Goal: Task Accomplishment & Management: Use online tool/utility

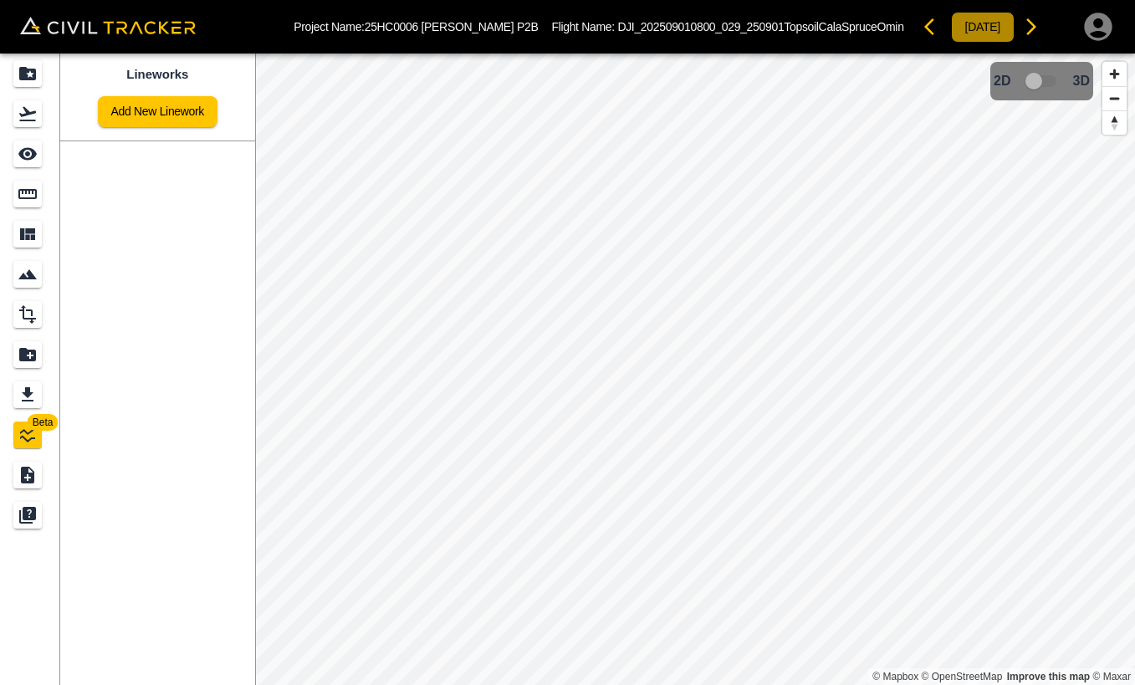
click at [951, 31] on button "[DATE]" at bounding box center [983, 27] width 64 height 31
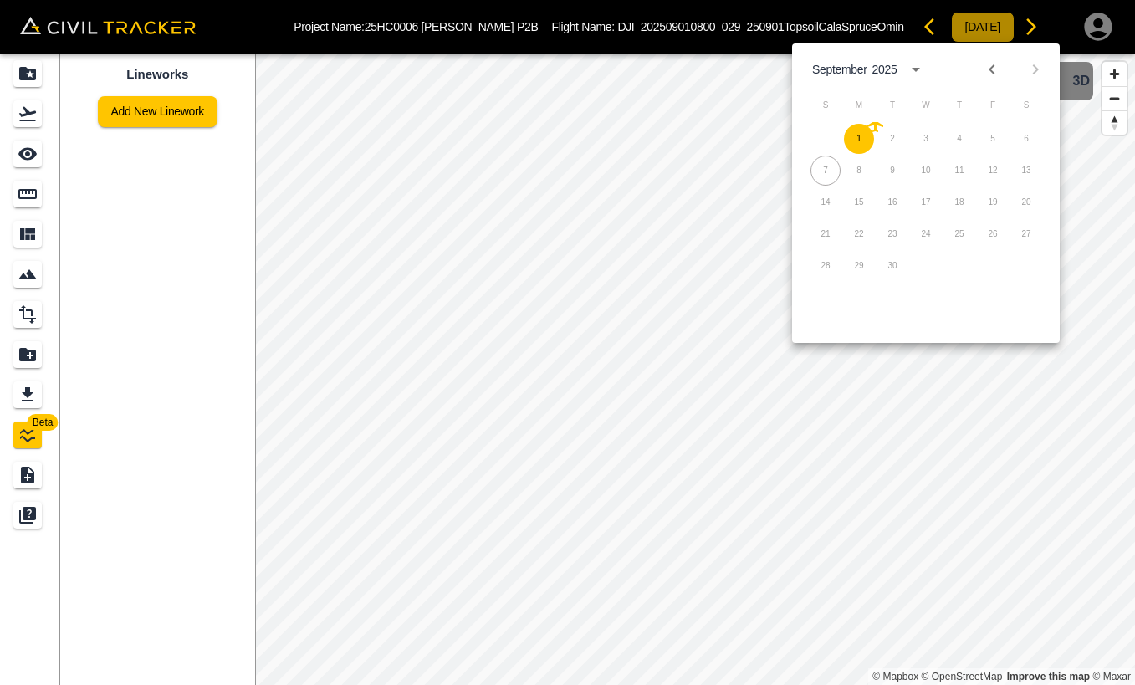
click at [951, 31] on button "[DATE]" at bounding box center [983, 27] width 64 height 31
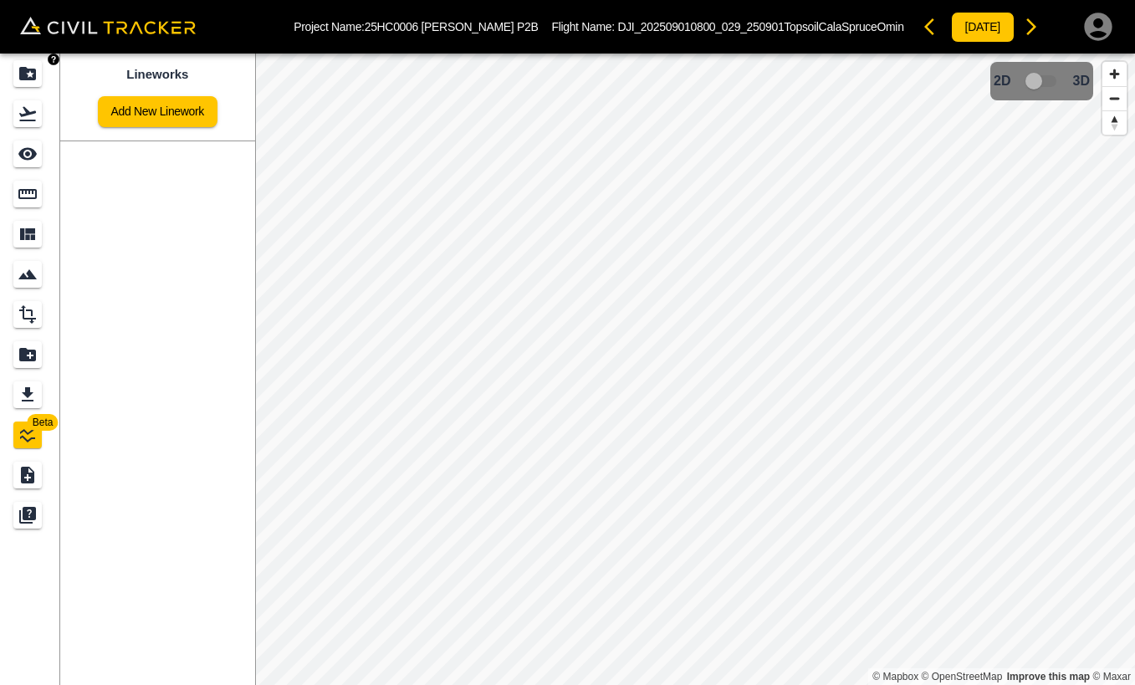
click at [28, 70] on icon "Projects" at bounding box center [27, 73] width 17 height 13
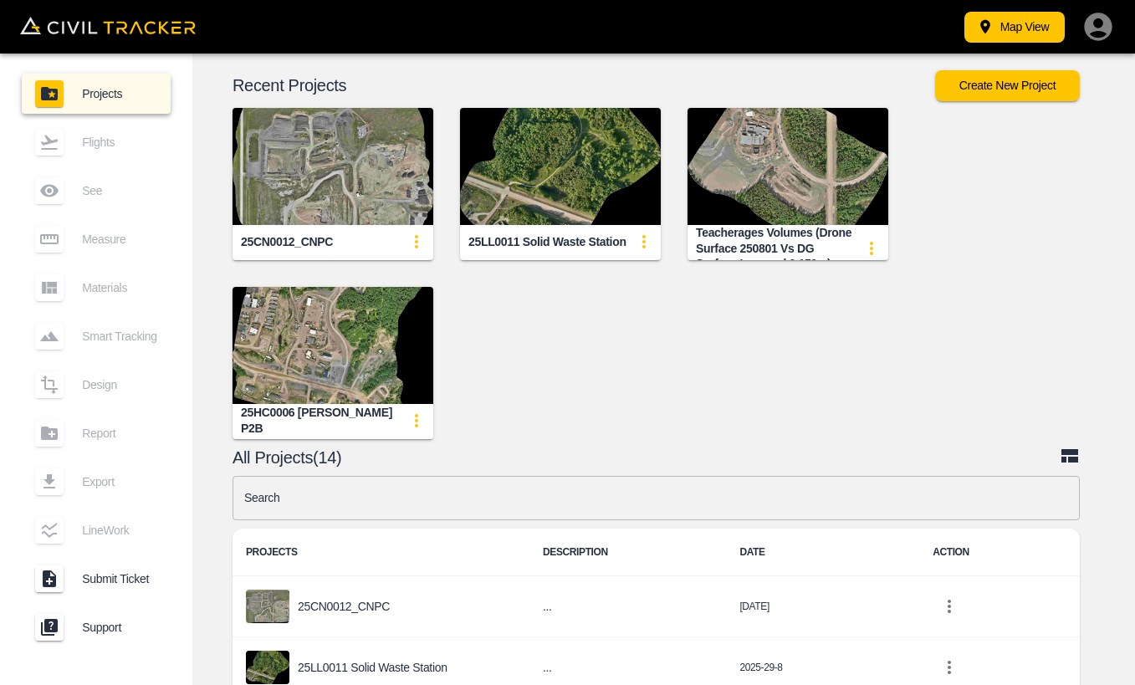
click at [293, 163] on img "button" at bounding box center [333, 166] width 201 height 117
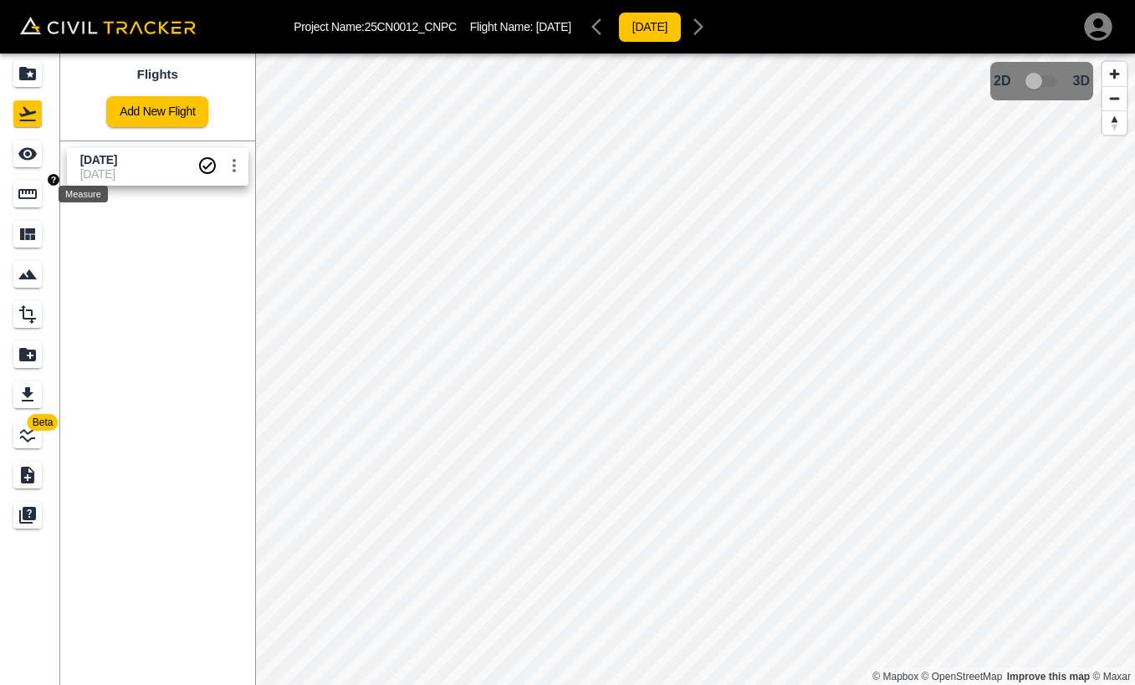
click at [30, 188] on icon "Measure" at bounding box center [28, 194] width 20 height 20
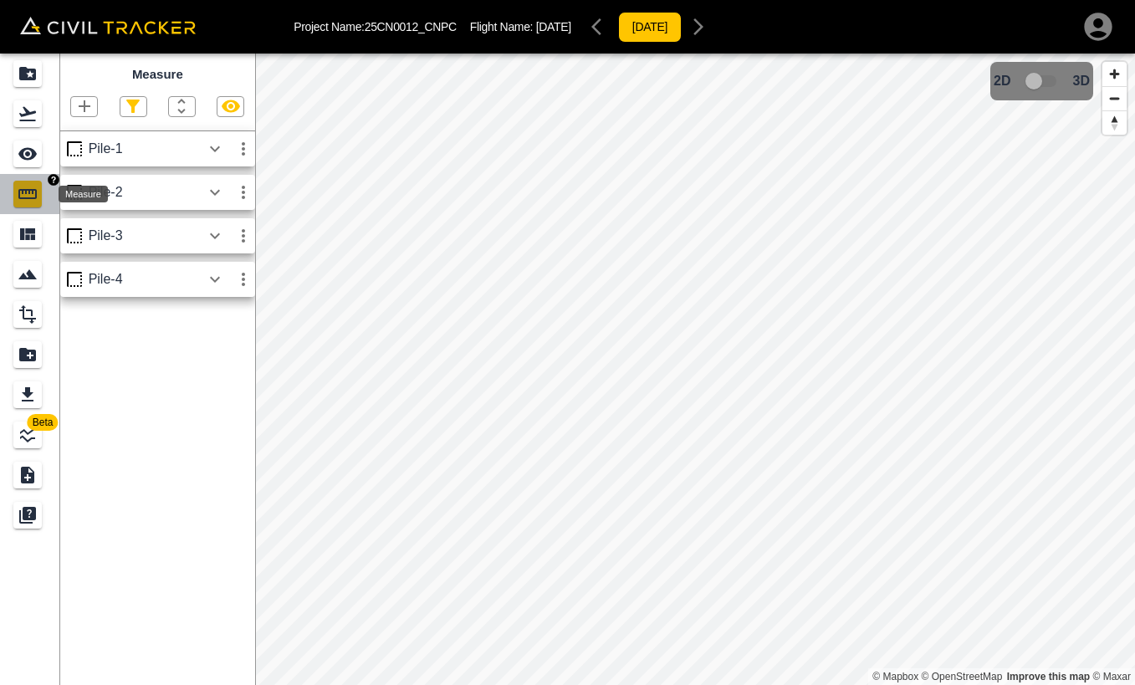
click at [33, 190] on icon "Measure" at bounding box center [27, 194] width 18 height 10
click at [79, 110] on icon "button" at bounding box center [84, 106] width 20 height 20
click at [59, 165] on button "button" at bounding box center [43, 161] width 33 height 33
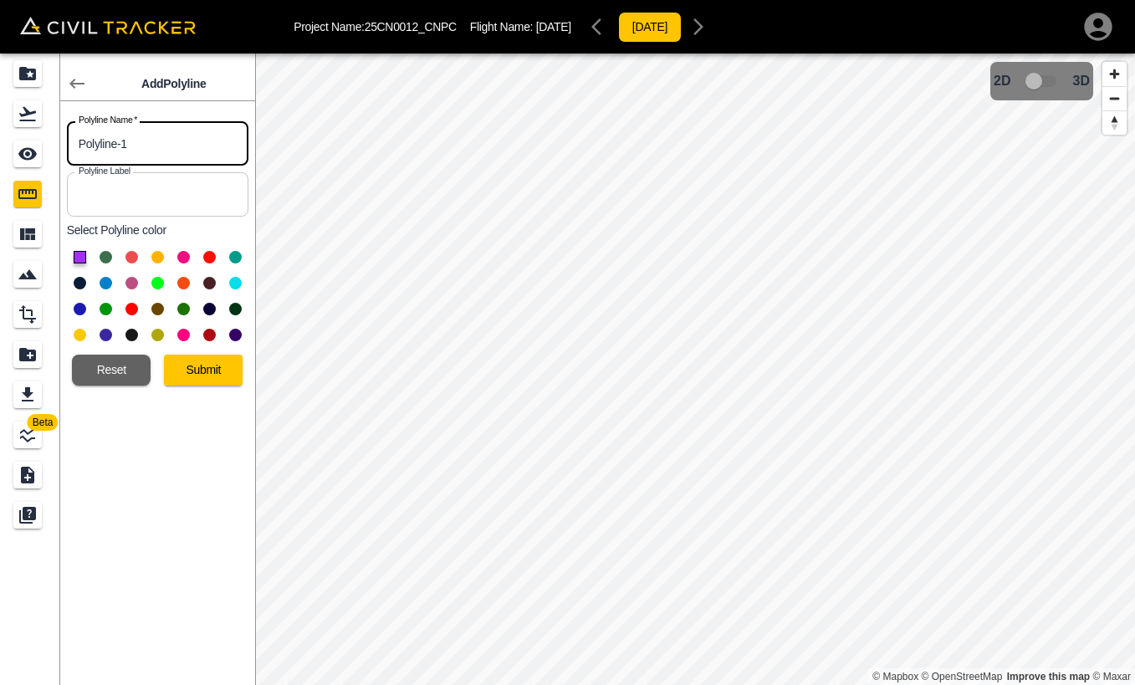
drag, startPoint x: 144, startPoint y: 144, endPoint x: 71, endPoint y: 150, distance: 73.0
click at [71, 150] on input "Polyline-1" at bounding box center [157, 143] width 181 height 44
type input "cross section"
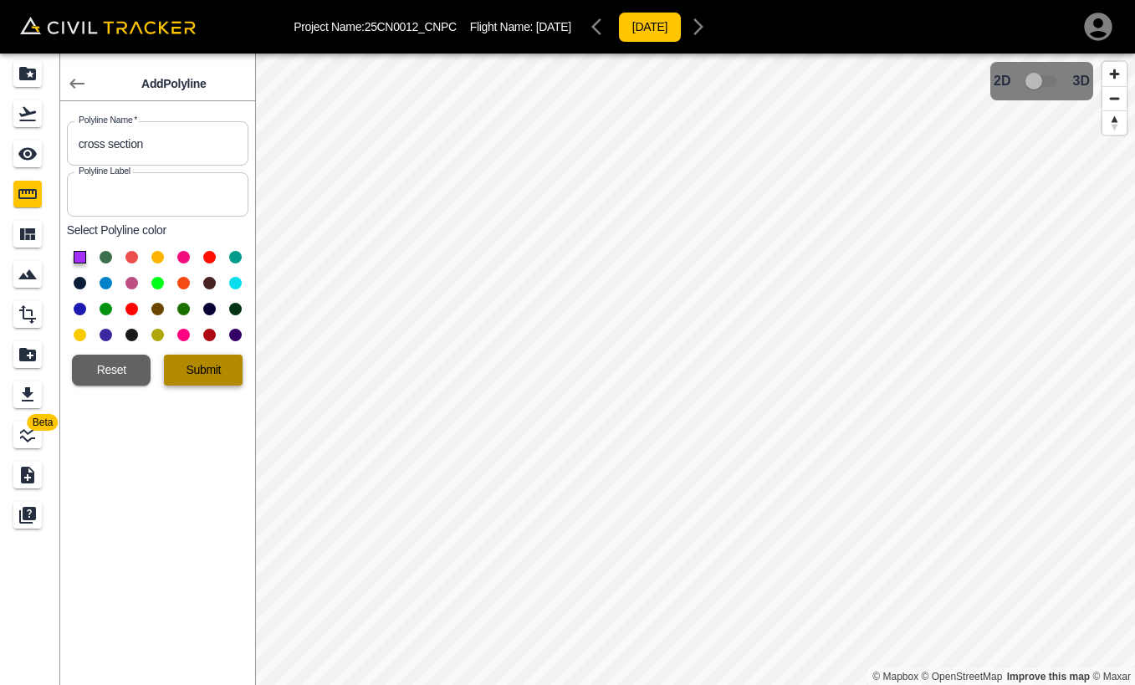
click at [206, 378] on button "Submit" at bounding box center [203, 370] width 79 height 31
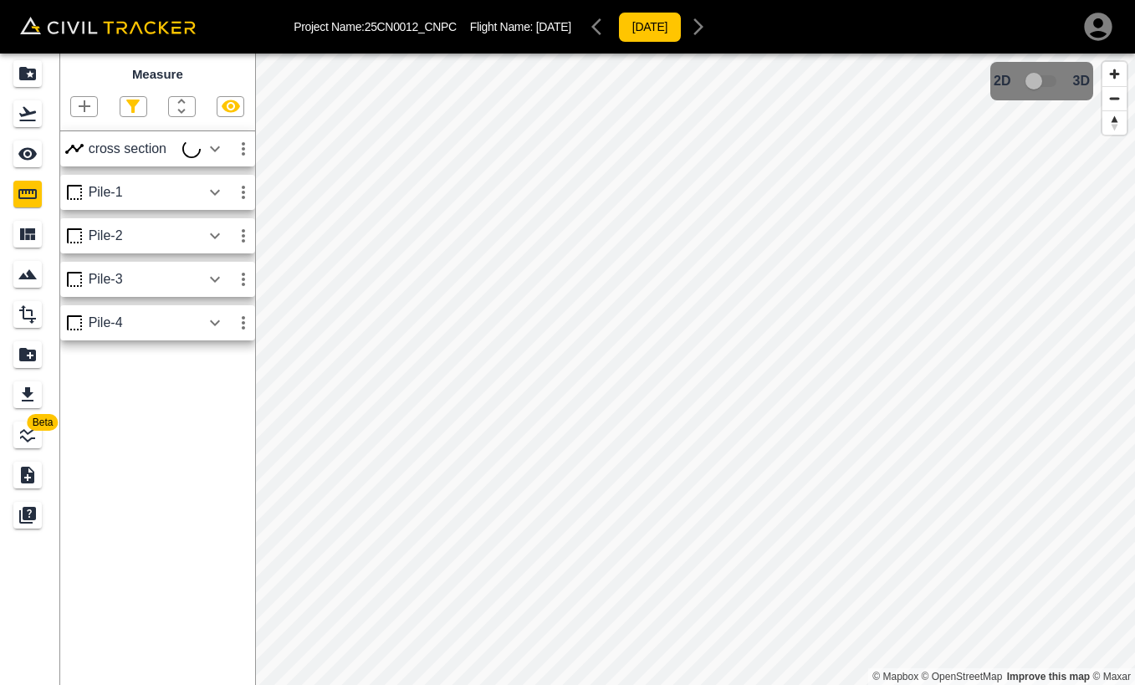
click at [235, 146] on icon "button" at bounding box center [243, 149] width 20 height 20
click at [166, 454] on div at bounding box center [567, 342] width 1135 height 685
click at [218, 147] on icon "button" at bounding box center [215, 149] width 20 height 20
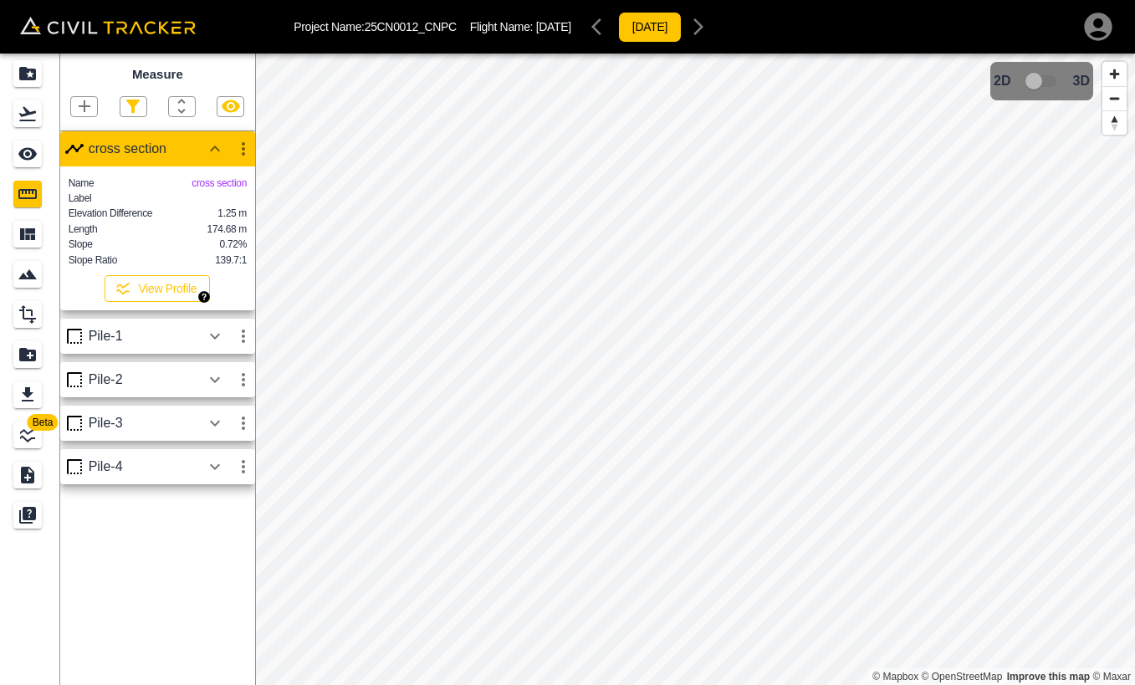
click at [178, 294] on button "View Profile" at bounding box center [157, 288] width 105 height 27
click at [175, 302] on button "View Profile" at bounding box center [157, 288] width 105 height 27
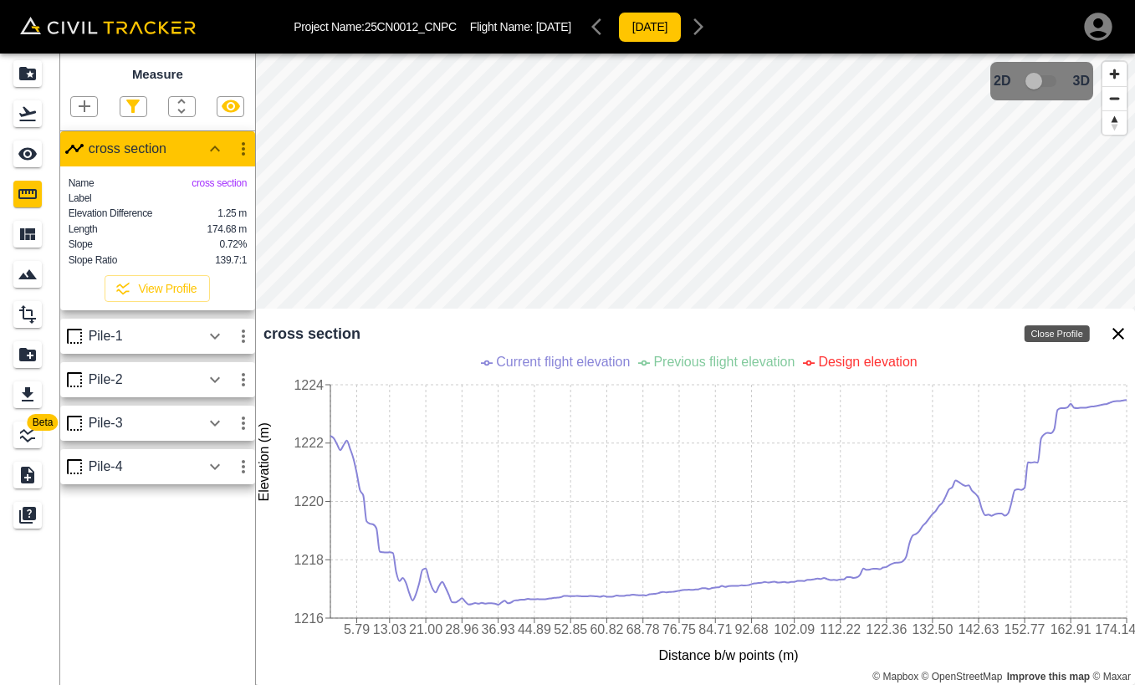
click at [1117, 338] on icon "Close Profile" at bounding box center [1118, 334] width 20 height 20
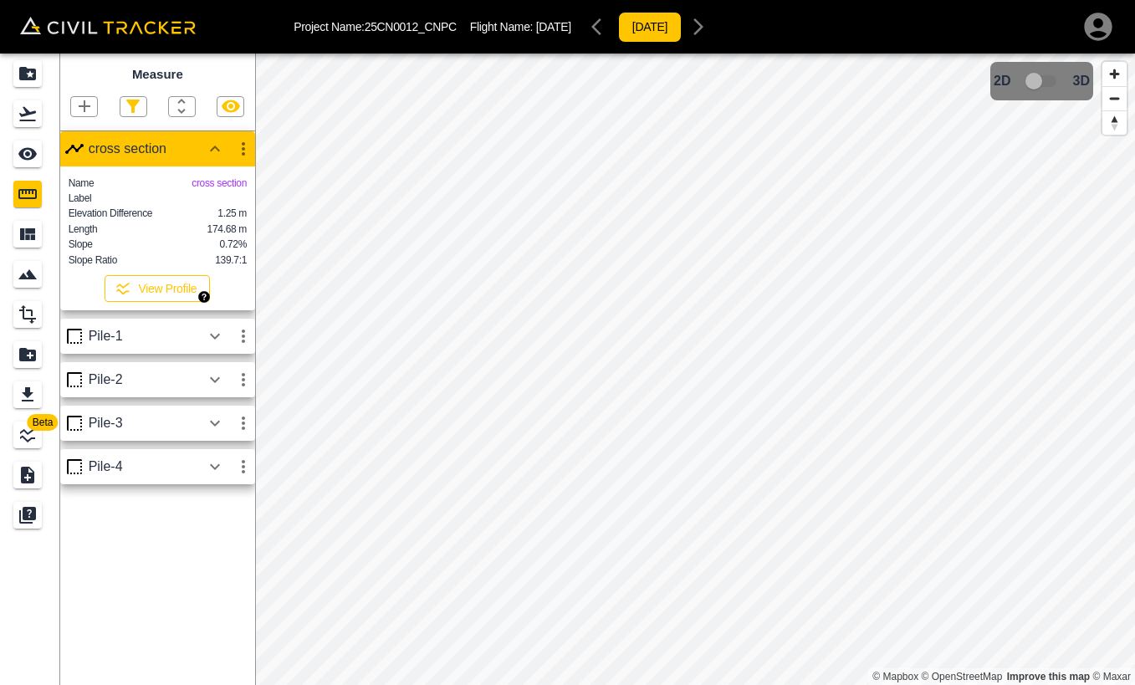
click at [184, 302] on button "View Profile" at bounding box center [157, 288] width 105 height 27
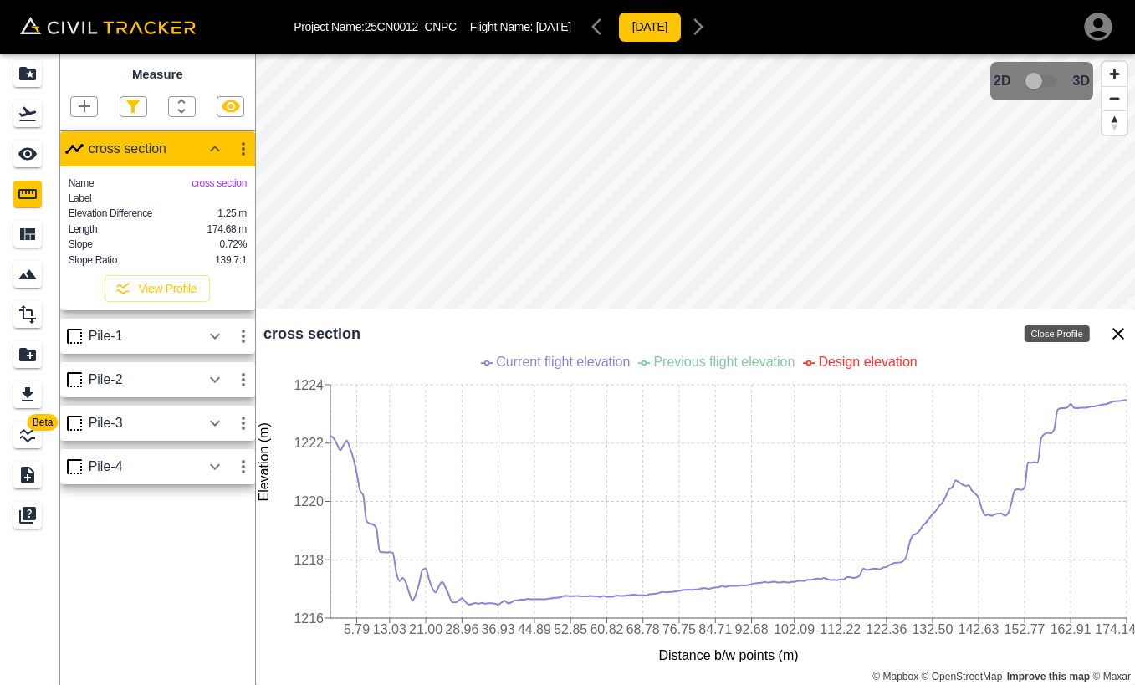
click at [1109, 338] on icon "Close Profile" at bounding box center [1118, 334] width 20 height 20
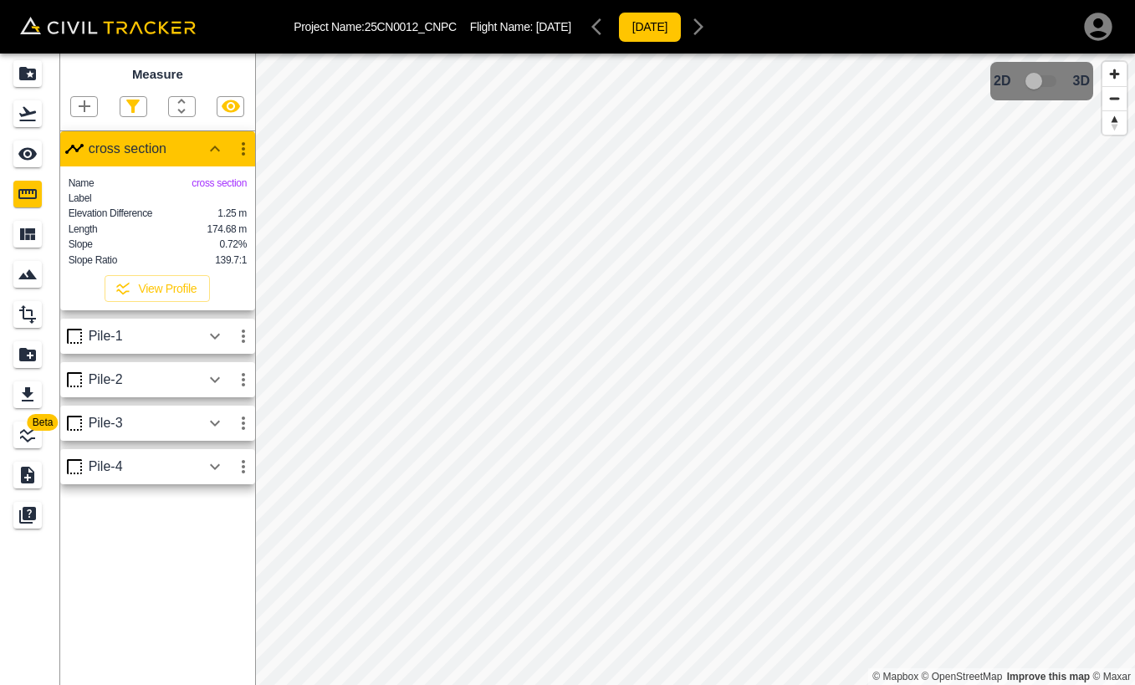
click at [82, 96] on div at bounding box center [84, 106] width 28 height 21
click at [78, 105] on icon "button" at bounding box center [84, 106] width 20 height 20
click at [73, 159] on p "Polyline" at bounding box center [79, 161] width 38 height 13
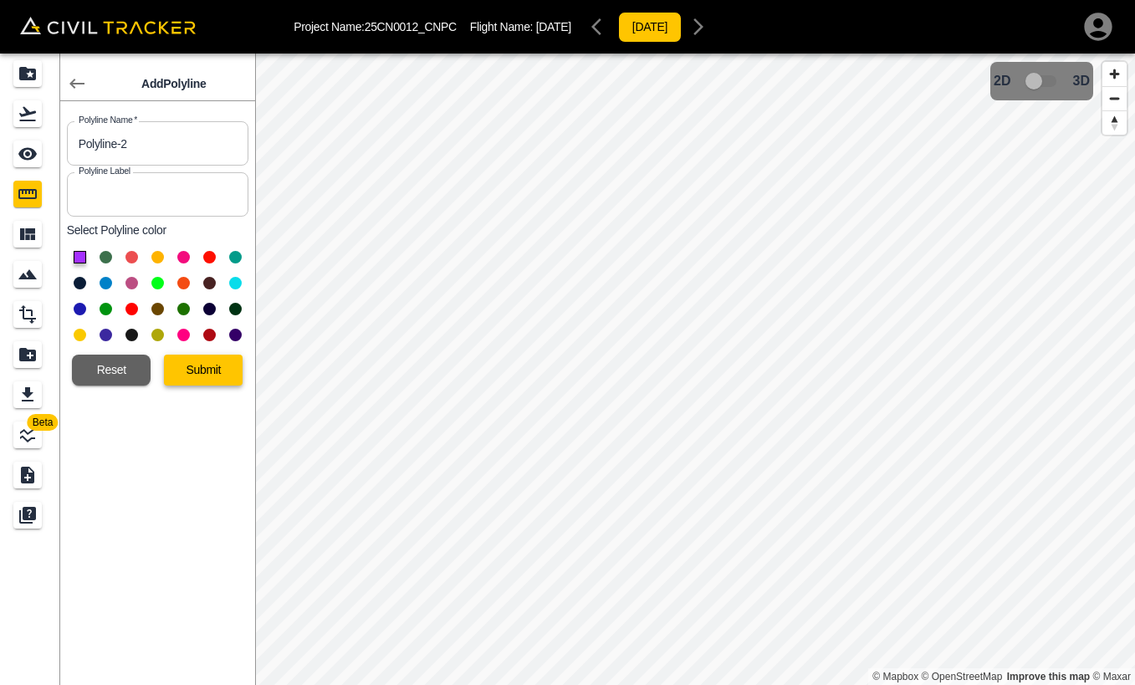
click at [216, 374] on button "Submit" at bounding box center [203, 370] width 79 height 31
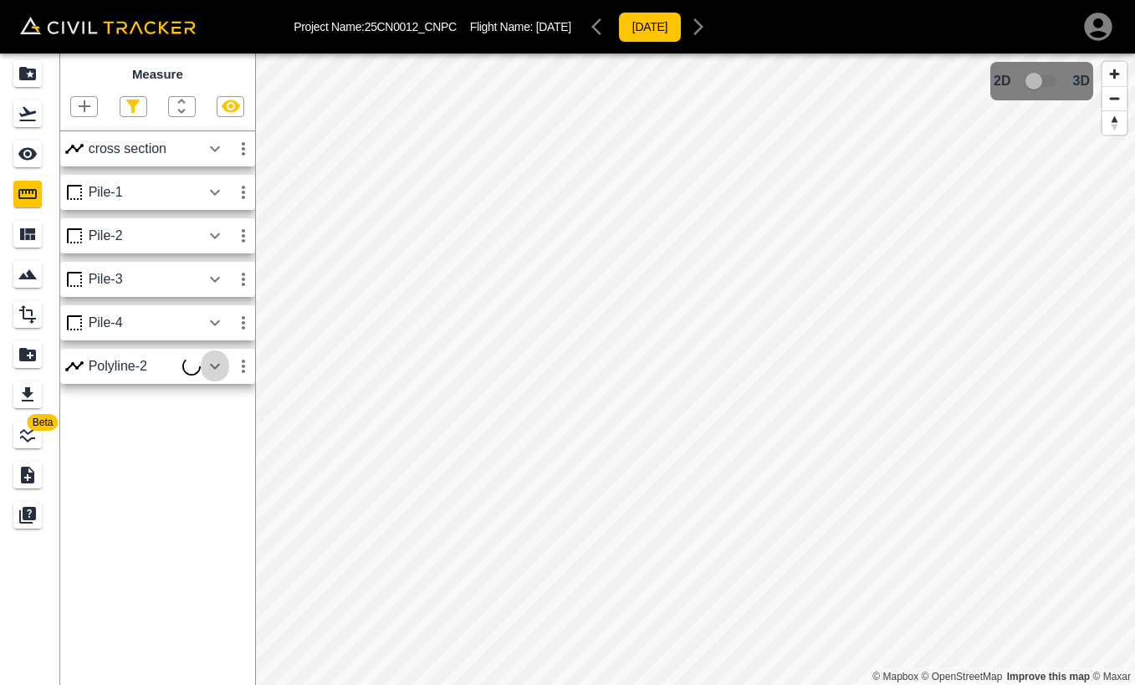
click at [207, 369] on icon "button" at bounding box center [215, 366] width 20 height 20
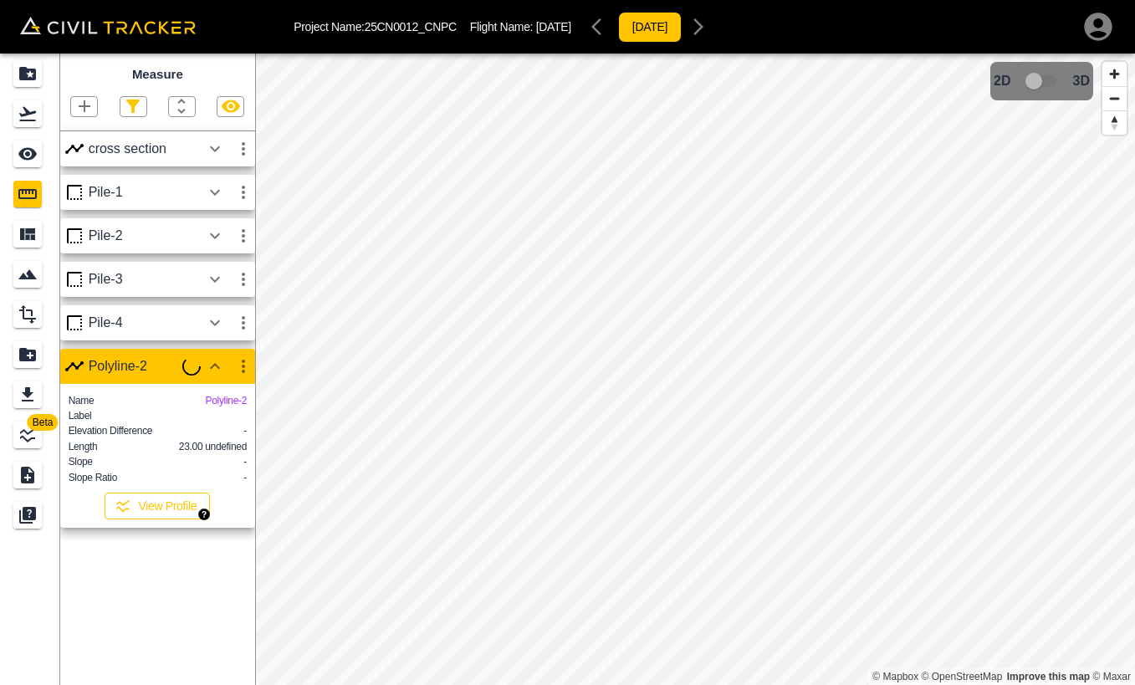
click at [174, 519] on button "View Profile" at bounding box center [157, 506] width 105 height 27
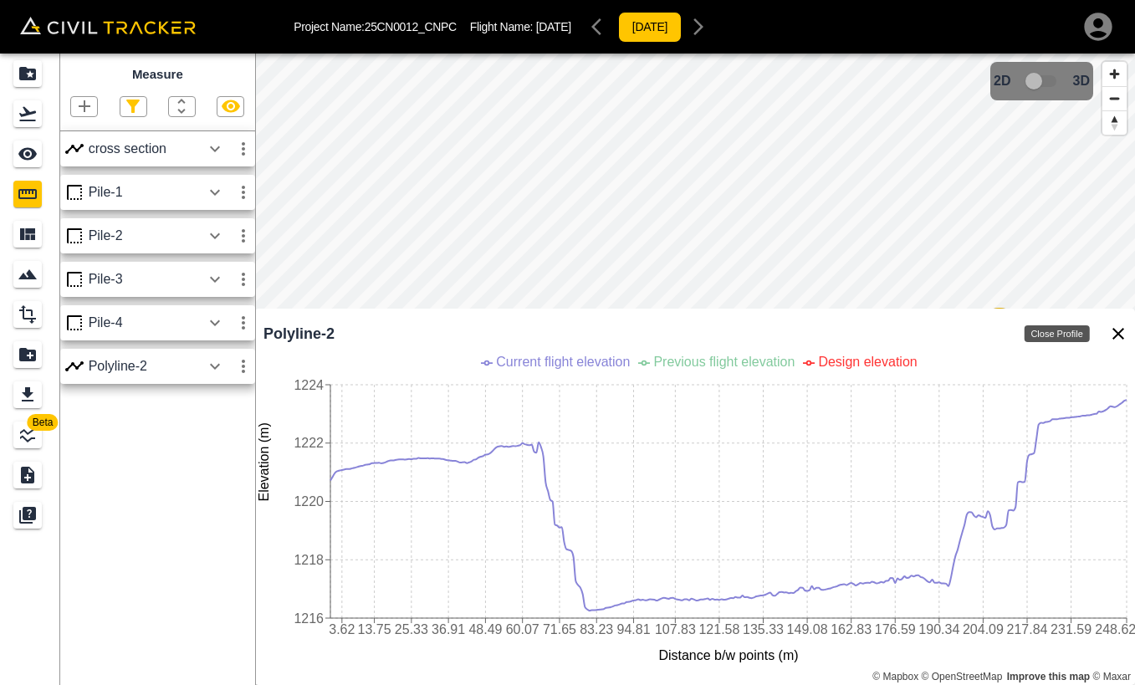
click at [1113, 330] on icon "Close Profile" at bounding box center [1118, 334] width 20 height 20
